Goal: Information Seeking & Learning: Understand process/instructions

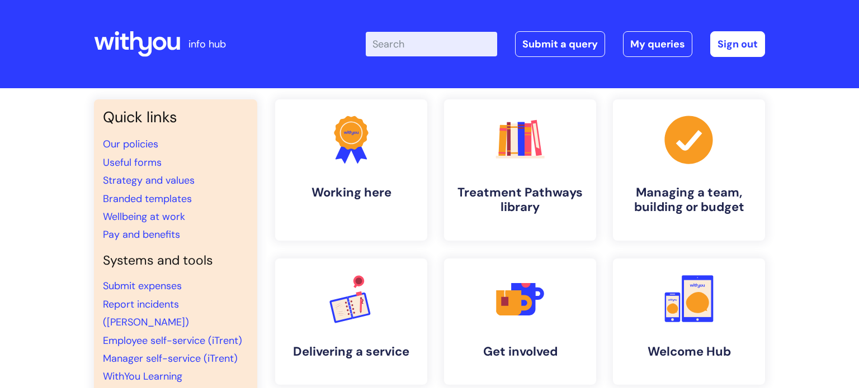
click at [424, 45] on input "Enter your search term here..." at bounding box center [431, 44] width 131 height 25
type input "my jou"
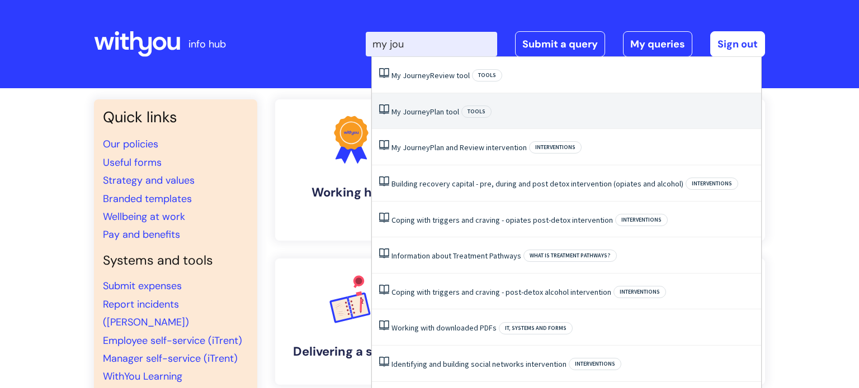
click at [442, 115] on link "My Journey Plan tool" at bounding box center [425, 112] width 68 height 10
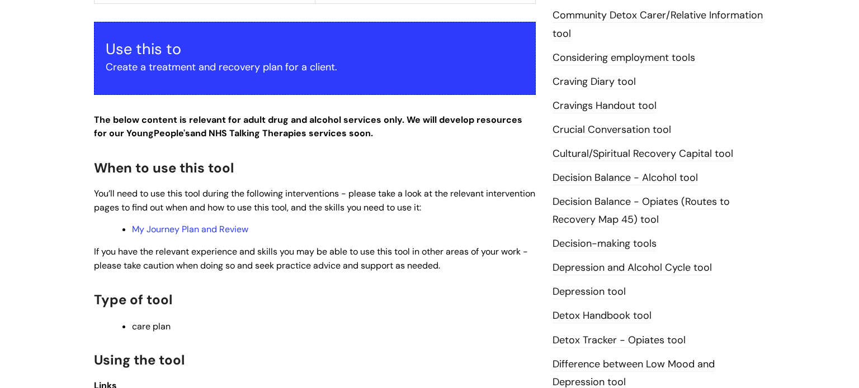
scroll to position [527, 0]
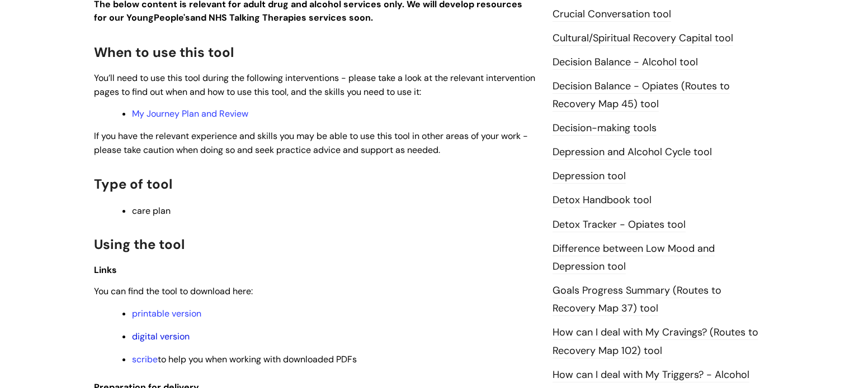
click at [167, 339] on link "digital version" at bounding box center [161, 337] width 58 height 12
